Goal: Information Seeking & Learning: Find specific fact

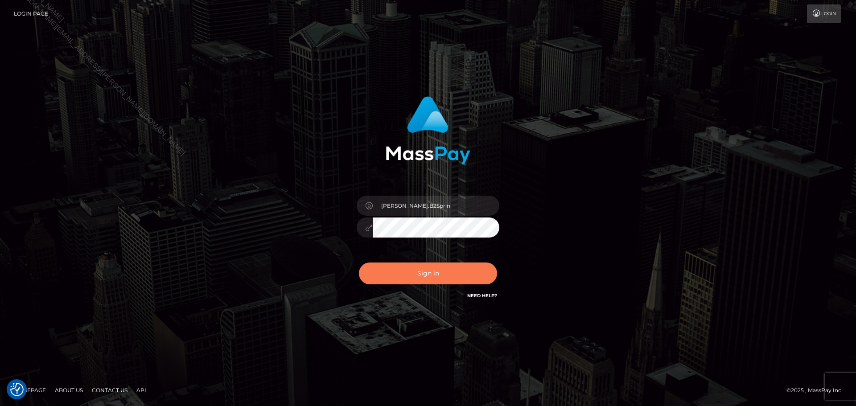
click at [447, 264] on button "Sign in" at bounding box center [428, 273] width 138 height 22
click at [445, 270] on div "0cAFcWeA6tv_uNfDid6_s7qkWr5llCKOvIcNeta9GclAgymTg26iqFdpUNVK6clVdwNdBDNpDntPq6l…" at bounding box center [428, 277] width 156 height 40
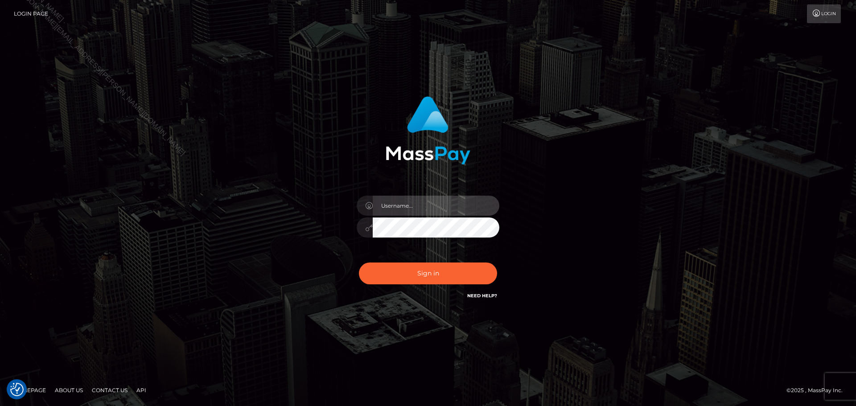
type input "David.B2Sprin"
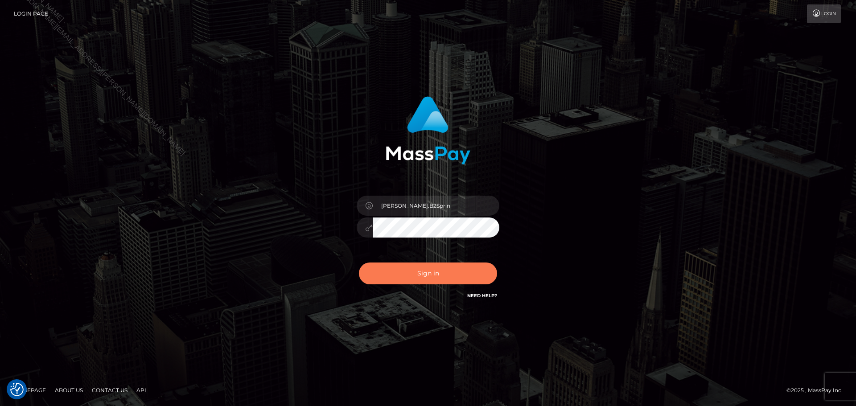
click at [409, 278] on button "Sign in" at bounding box center [428, 273] width 138 height 22
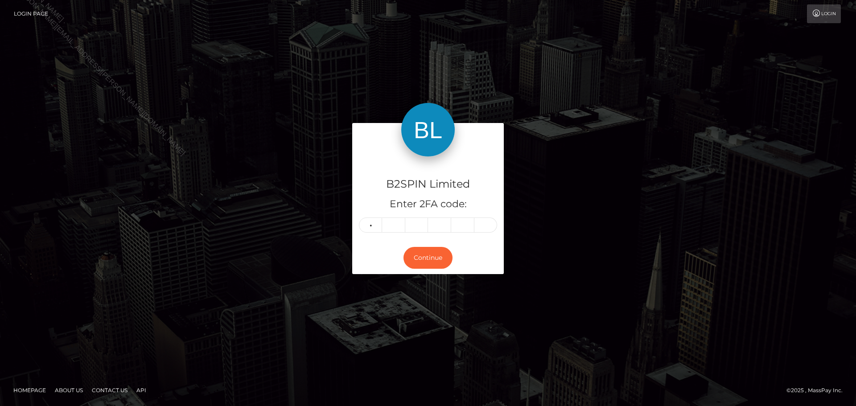
type input "2"
type input "3"
type input "0"
type input "8"
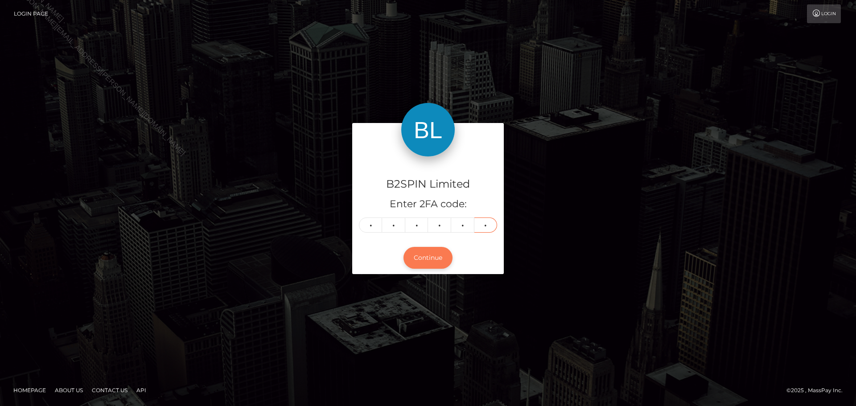
type input "0"
click at [438, 250] on button "Continue" at bounding box center [427, 258] width 49 height 22
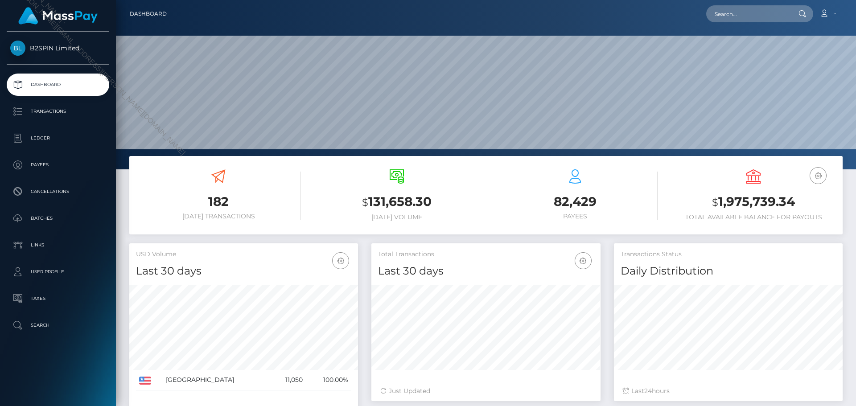
scroll to position [158, 229]
click at [78, 118] on p "Transactions" at bounding box center [57, 111] width 95 height 13
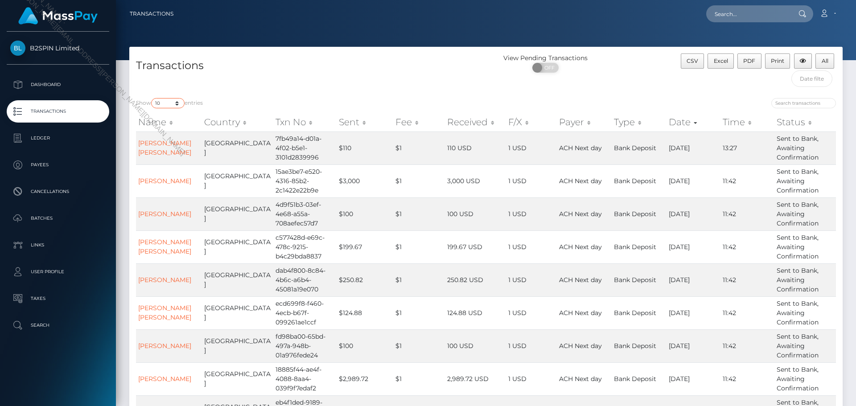
click at [169, 101] on select "10 25 50 100 250 500 1,000 3,500" at bounding box center [167, 103] width 33 height 10
select select "3500"
click at [152, 98] on select "10 25 50 100 250 500 1,000 3,500" at bounding box center [167, 103] width 33 height 10
click at [634, 14] on div "Loading... Loading... Account Edit Profile Logout" at bounding box center [510, 13] width 661 height 19
click at [729, 64] on button "Excel" at bounding box center [720, 60] width 26 height 15
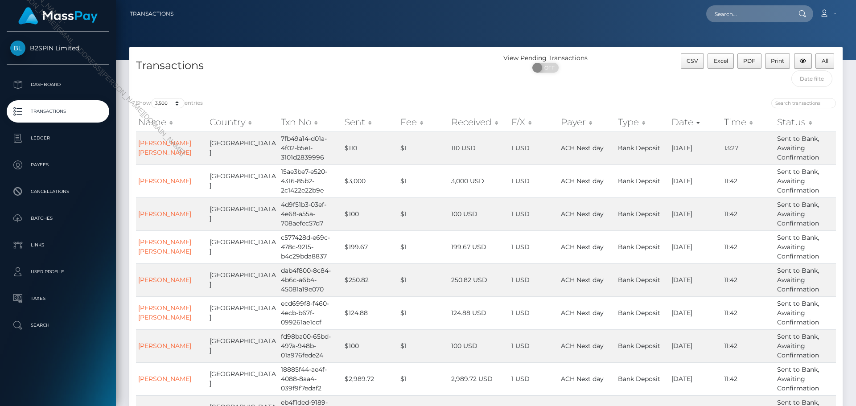
click at [655, 21] on div "Loading... Loading... Account Edit Profile Logout" at bounding box center [510, 13] width 661 height 19
click at [516, 177] on td "1 USD" at bounding box center [533, 180] width 49 height 33
click at [611, 86] on div "View Pending Transactions ON OFF" at bounding box center [575, 72] width 178 height 38
click at [837, 27] on nav "Transactions Loading... Loading... Account Logout" at bounding box center [486, 14] width 740 height 28
click at [713, 9] on input "text" at bounding box center [748, 13] width 84 height 17
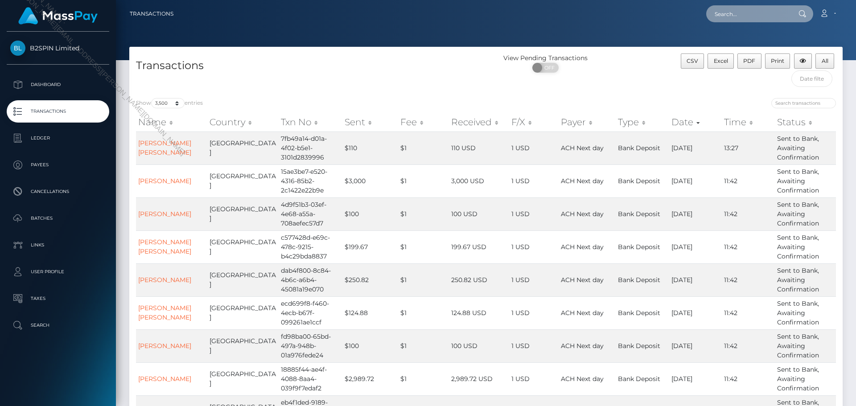
paste input "1222662353"
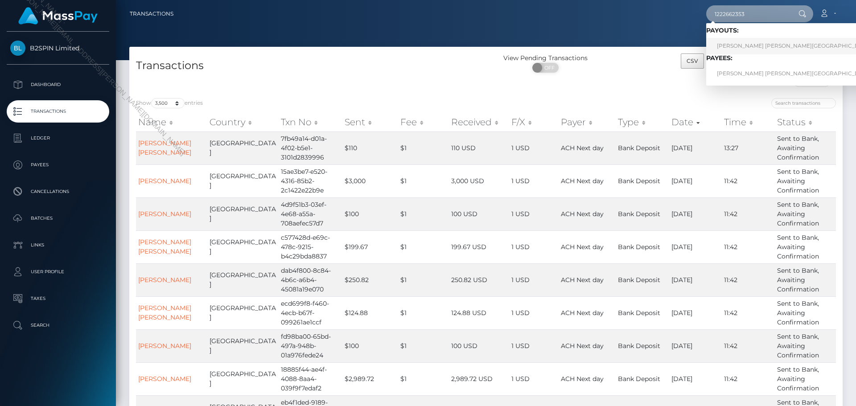
type input "1222662353"
click at [750, 49] on link "TAMMY LEE BARRIOS LUGO" at bounding box center [794, 46] width 176 height 16
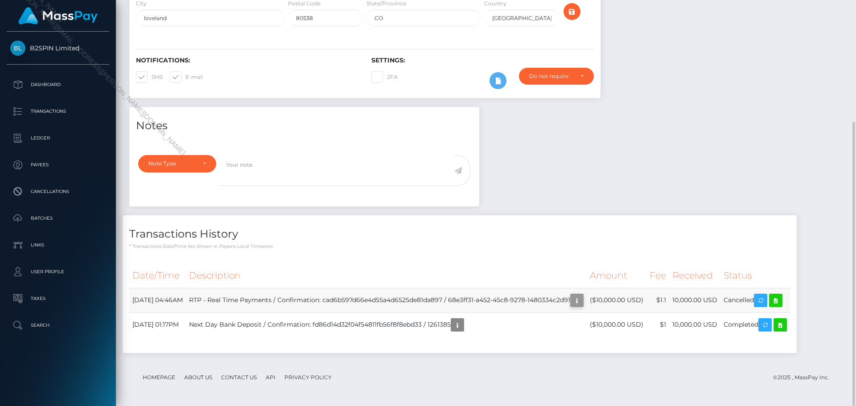
scroll to position [107, 229]
click at [583, 300] on button "button" at bounding box center [576, 300] width 13 height 13
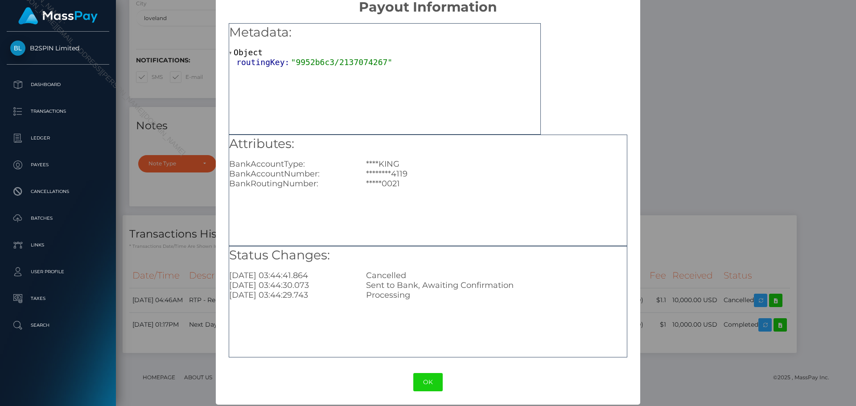
scroll to position [18, 0]
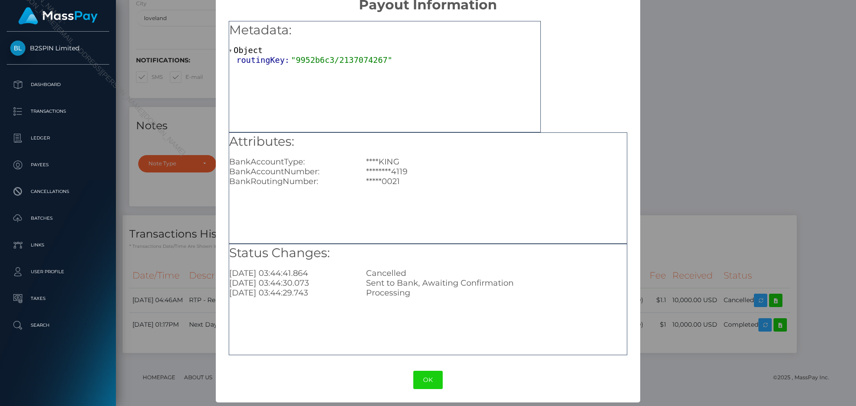
click at [666, 189] on div "× Payout Information Metadata: Object routingKey: "9952b6c3/2137074267" Attribu…" at bounding box center [428, 203] width 856 height 406
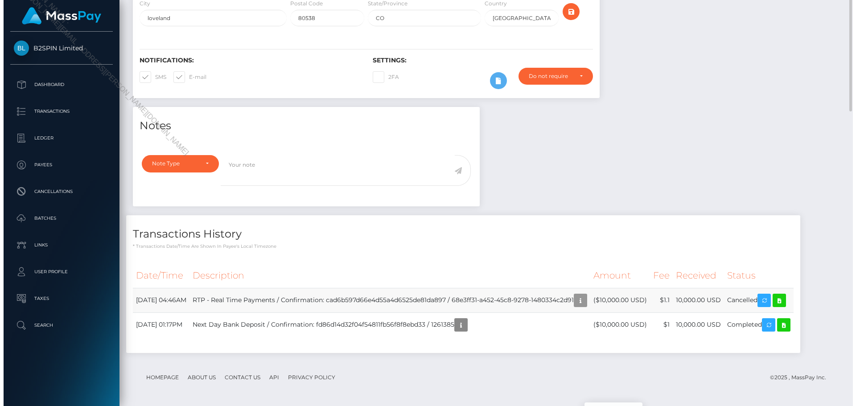
scroll to position [107, 229]
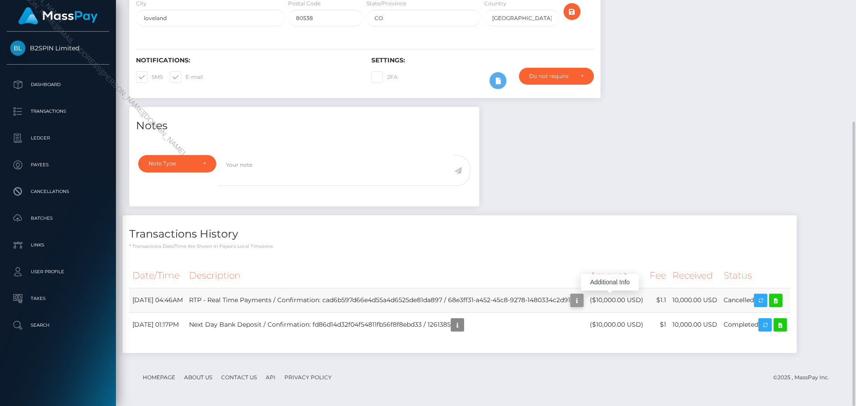
click at [582, 299] on icon "button" at bounding box center [576, 300] width 11 height 11
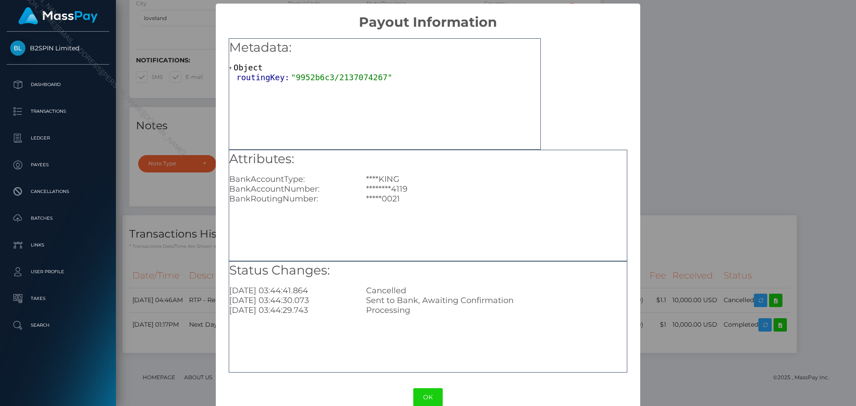
scroll to position [0, 0]
click at [435, 402] on button "OK" at bounding box center [427, 398] width 29 height 18
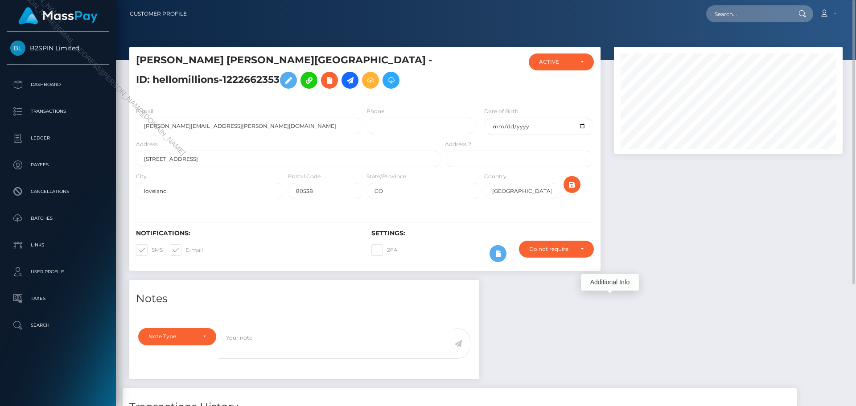
click at [727, 241] on div at bounding box center [728, 163] width 242 height 233
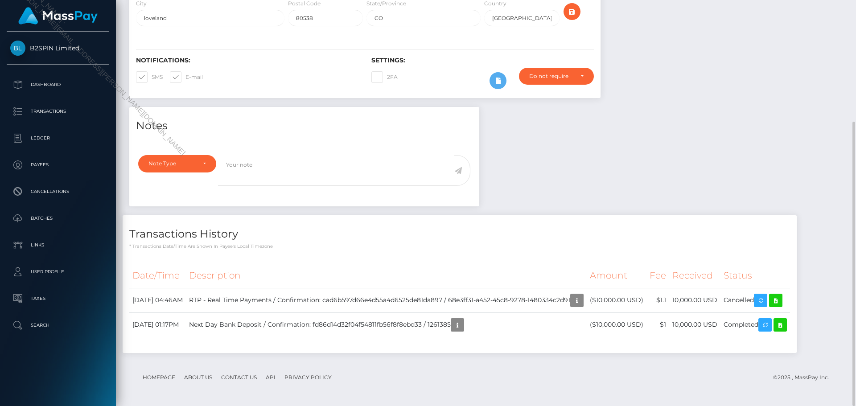
click at [721, 164] on div "Notes Note Type Compliance Clear Compliance General Note Type" at bounding box center [486, 234] width 726 height 255
click at [490, 213] on div "Notes Note Type Compliance Clear Compliance General Note Type" at bounding box center [486, 234] width 726 height 255
click at [631, 183] on div "Notes Note Type Compliance Clear Compliance General Note Type" at bounding box center [486, 234] width 726 height 255
click at [582, 302] on icon "button" at bounding box center [576, 300] width 11 height 11
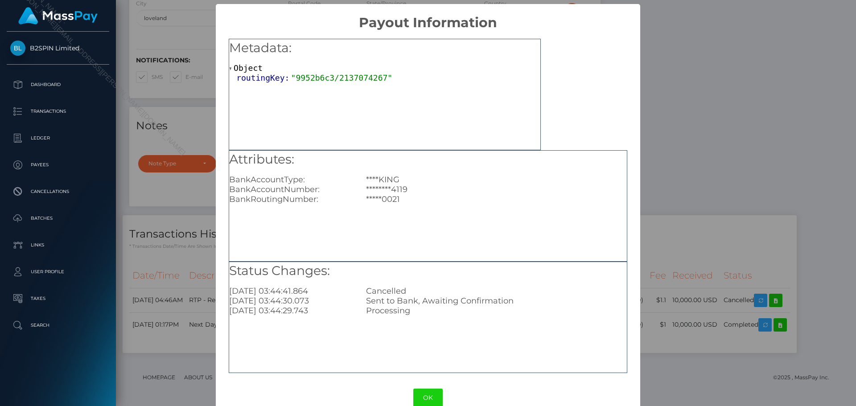
click at [701, 173] on div "× Payout Information Metadata: Object routingKey: "9952b6c3/2137074267" Attribu…" at bounding box center [428, 203] width 856 height 406
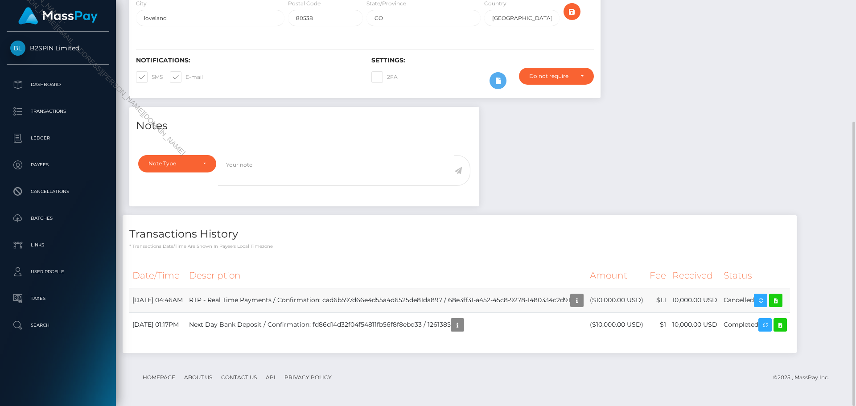
click at [480, 299] on td "RTP - Real Time Payments / Confirmation: cad6b597d66e4d55a4d6525de81da897 / 68e…" at bounding box center [386, 300] width 401 height 25
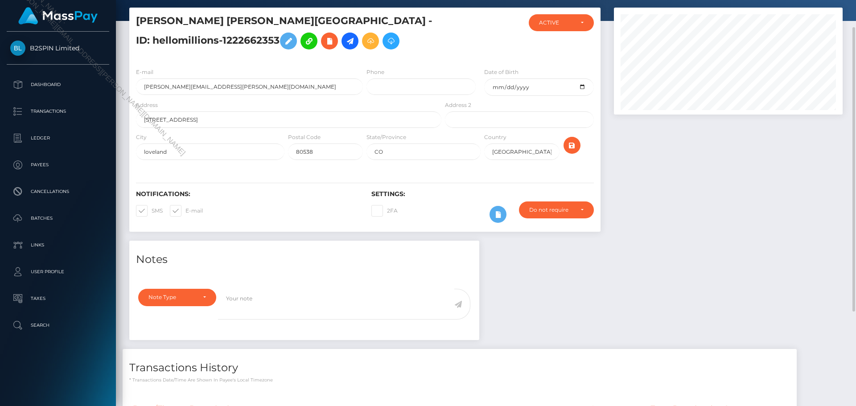
scroll to position [173, 0]
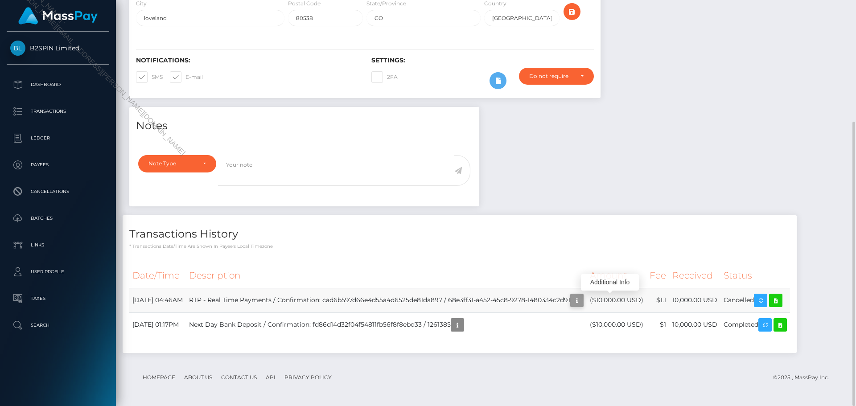
click at [582, 302] on icon "button" at bounding box center [576, 300] width 11 height 11
click at [688, 158] on div "Notes Note Type Compliance Clear Compliance General Note Type" at bounding box center [486, 234] width 726 height 255
drag, startPoint x: 479, startPoint y: 301, endPoint x: 602, endPoint y: 302, distance: 122.5
click at [586, 302] on td "RTP - Real Time Payments / Confirmation: cad6b597d66e4d55a4d6525de81da897 / 68e…" at bounding box center [386, 300] width 401 height 25
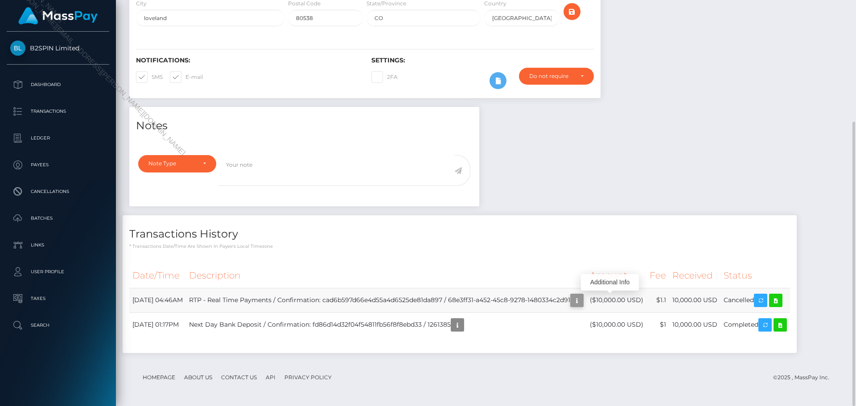
click at [582, 300] on icon "button" at bounding box center [576, 300] width 11 height 11
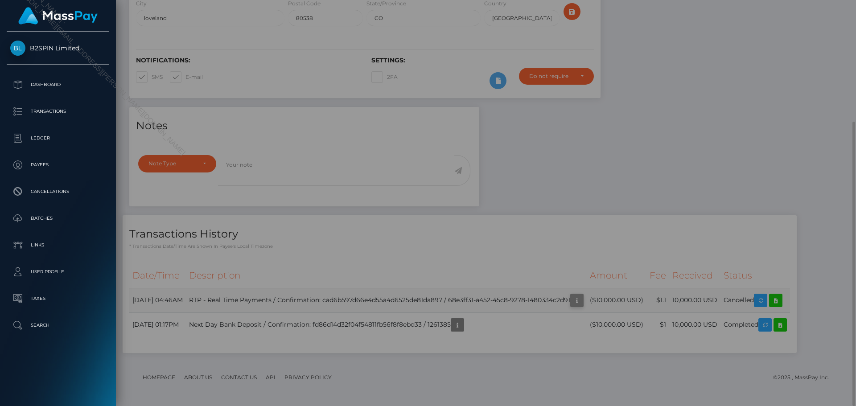
scroll to position [0, 0]
